Goal: Find specific page/section: Locate a particular part of the current website

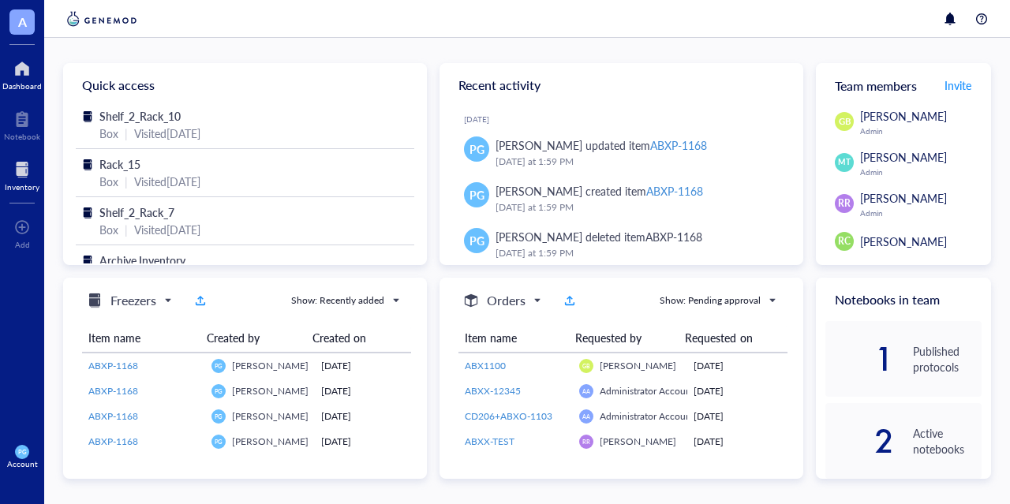
click at [36, 175] on div at bounding box center [22, 169] width 35 height 25
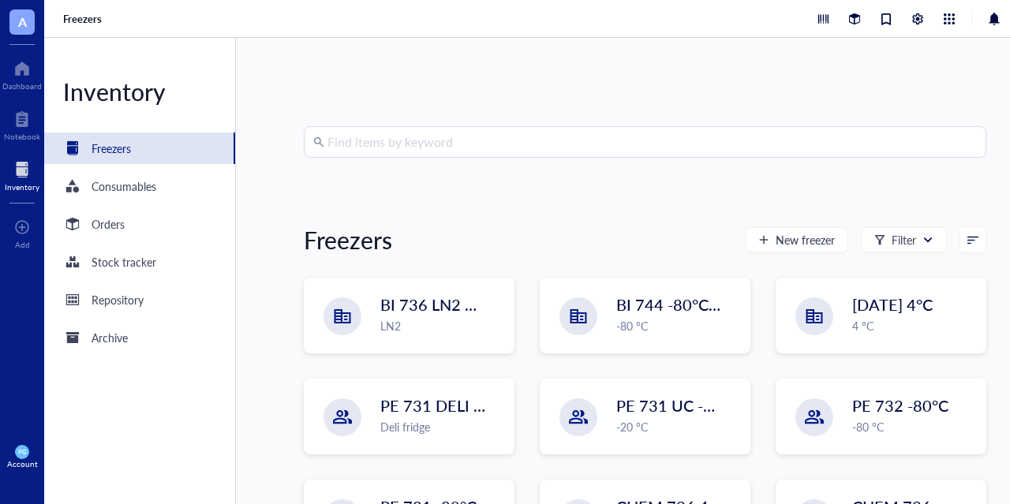
click at [403, 145] on input "search" at bounding box center [653, 142] width 650 height 30
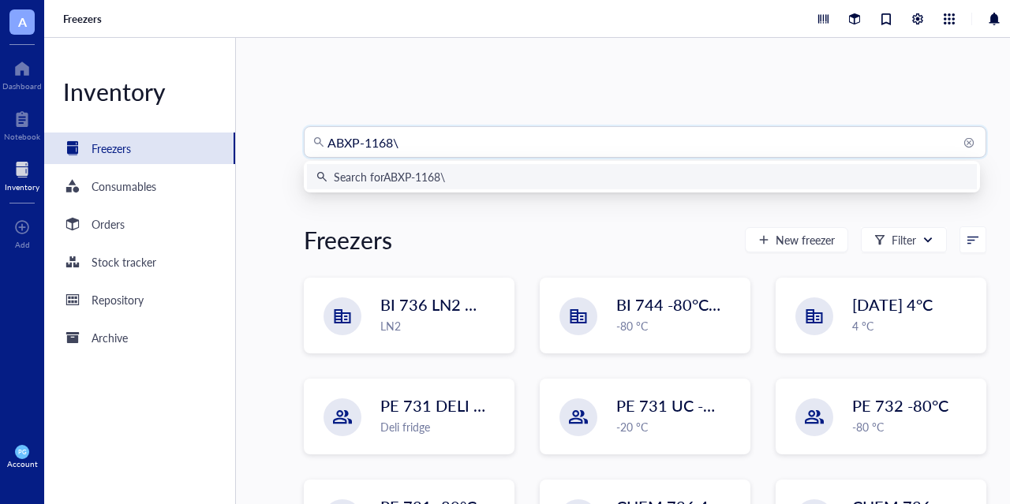
type input "ABXP-1168"
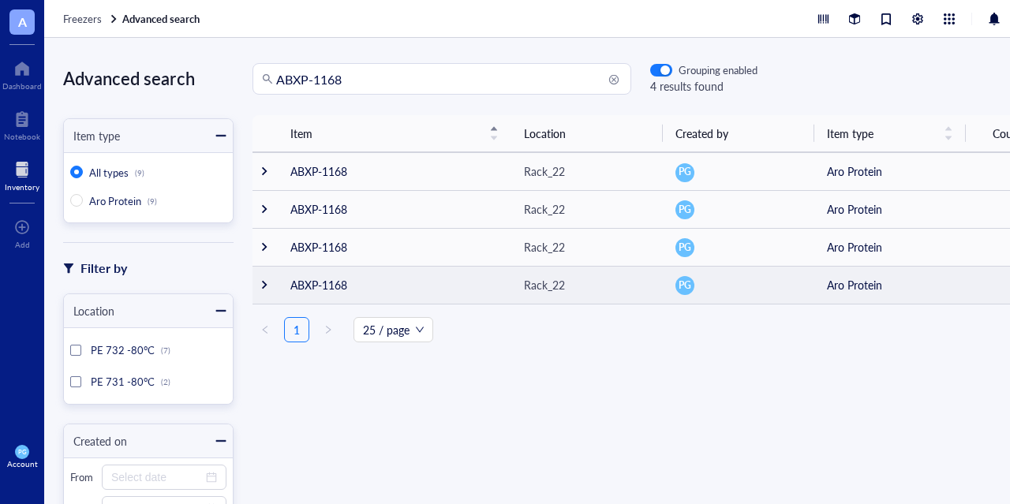
click at [259, 285] on div at bounding box center [264, 284] width 11 height 11
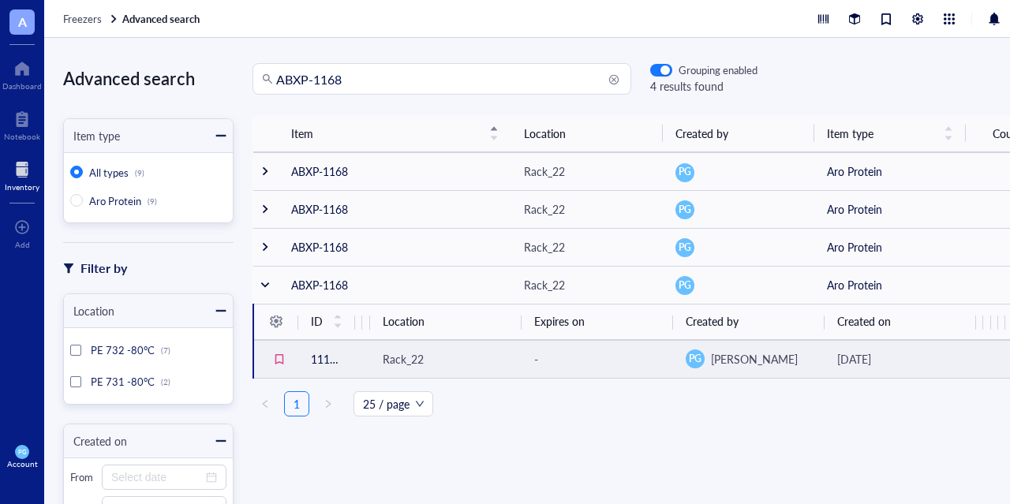
click at [322, 353] on td "11105" at bounding box center [326, 359] width 57 height 38
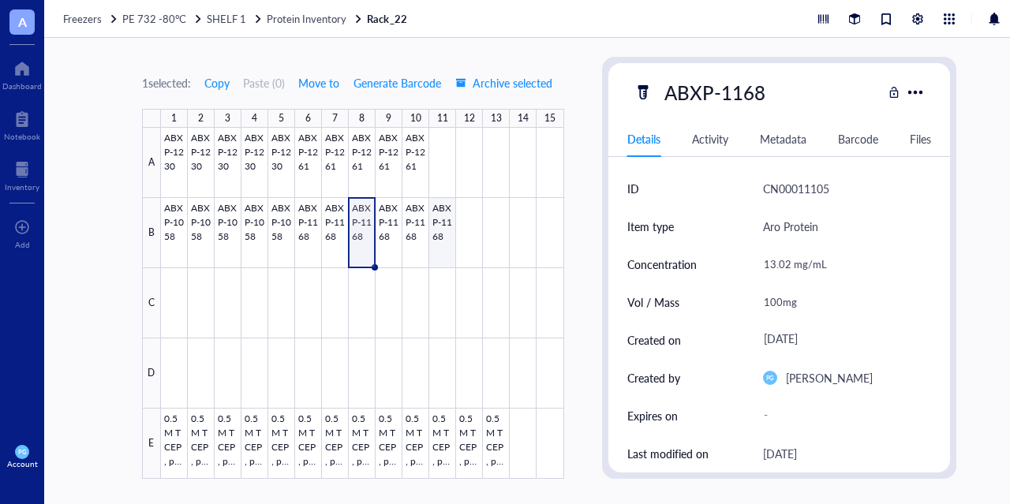
click at [438, 234] on div at bounding box center [362, 303] width 403 height 351
click at [423, 239] on div at bounding box center [362, 303] width 403 height 351
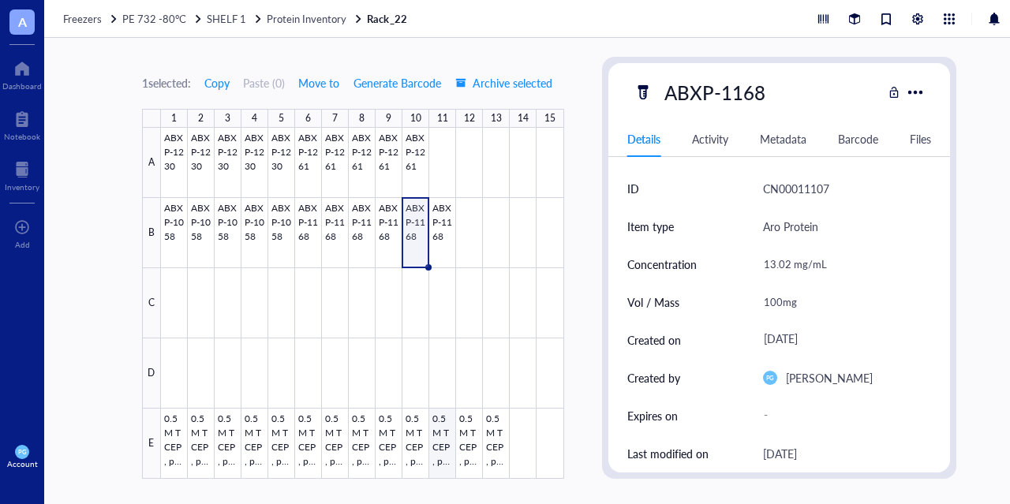
click at [442, 450] on div at bounding box center [362, 303] width 403 height 351
type textarea "Keep everyone on the same page…"
